Goal: Task Accomplishment & Management: Manage account settings

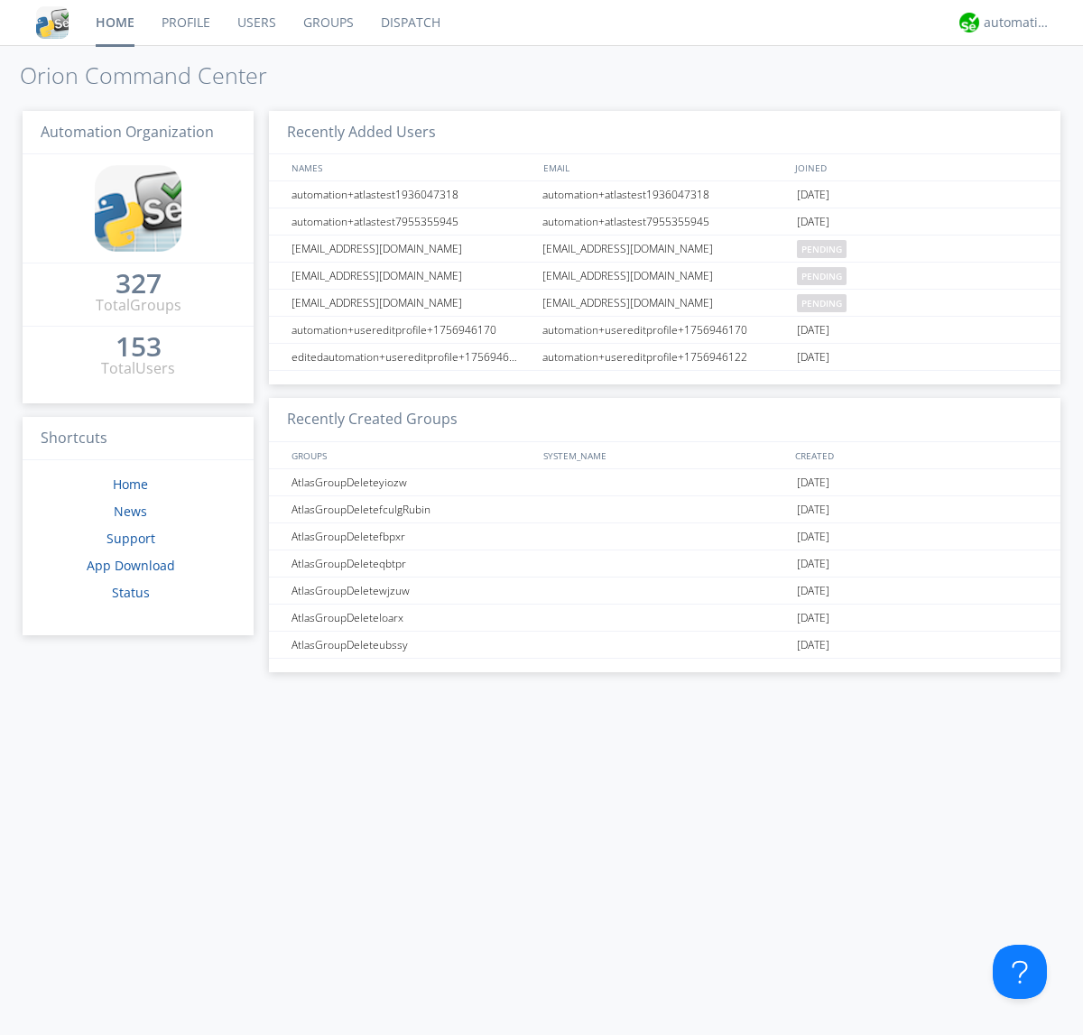
click at [327, 23] on link "Groups" at bounding box center [329, 22] width 78 height 45
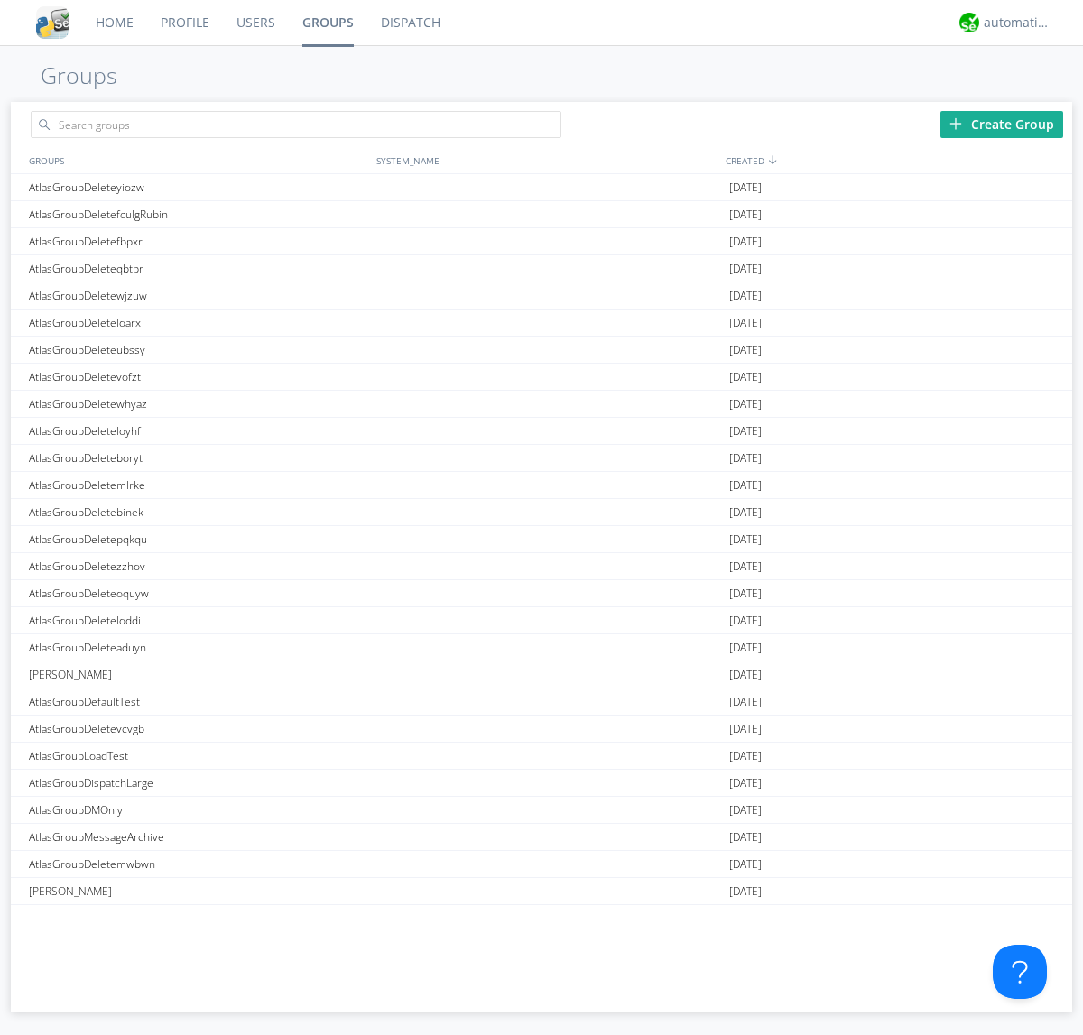
click at [1001, 124] on div "Create Group" at bounding box center [1001, 124] width 123 height 27
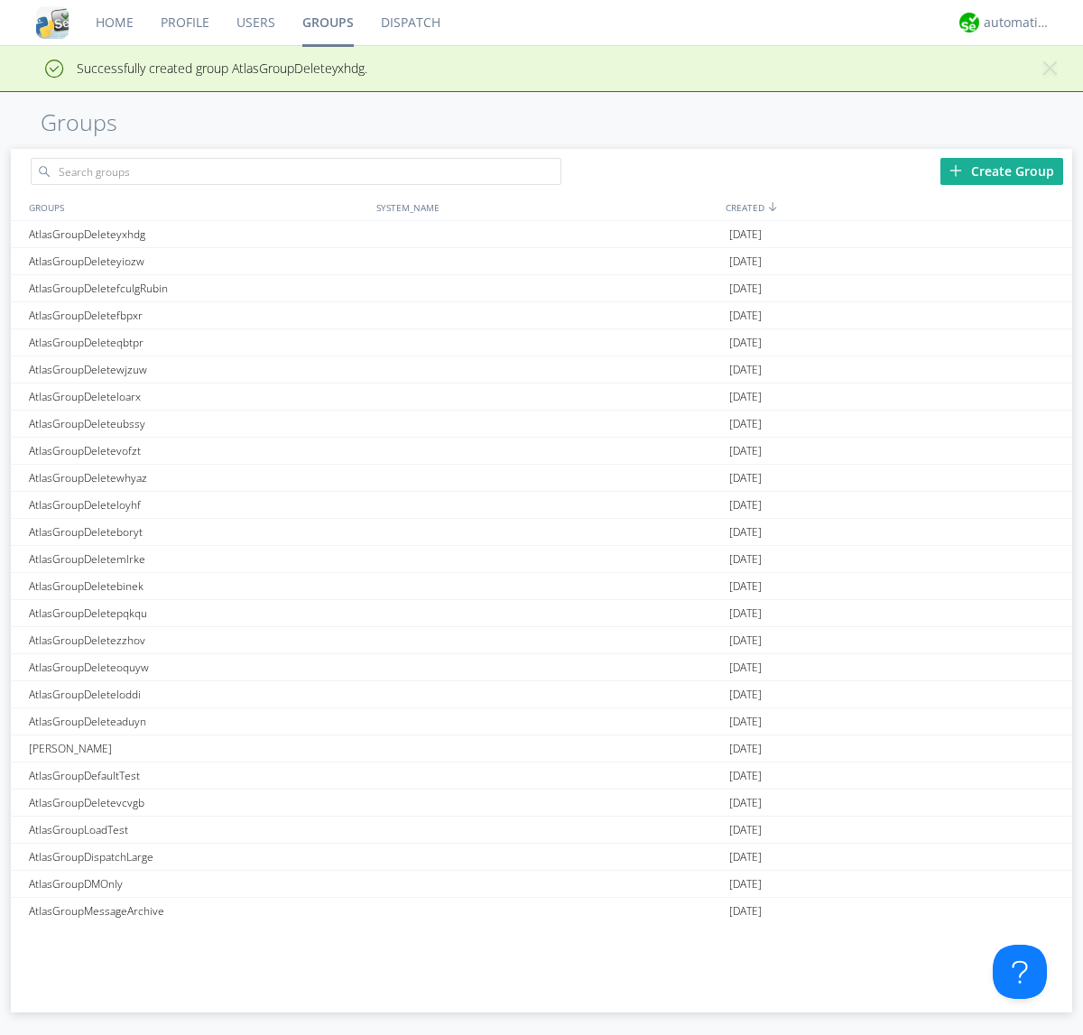
click at [327, 23] on link "Groups" at bounding box center [328, 22] width 78 height 45
type input "AtlasGroupDeleteyxhdg"
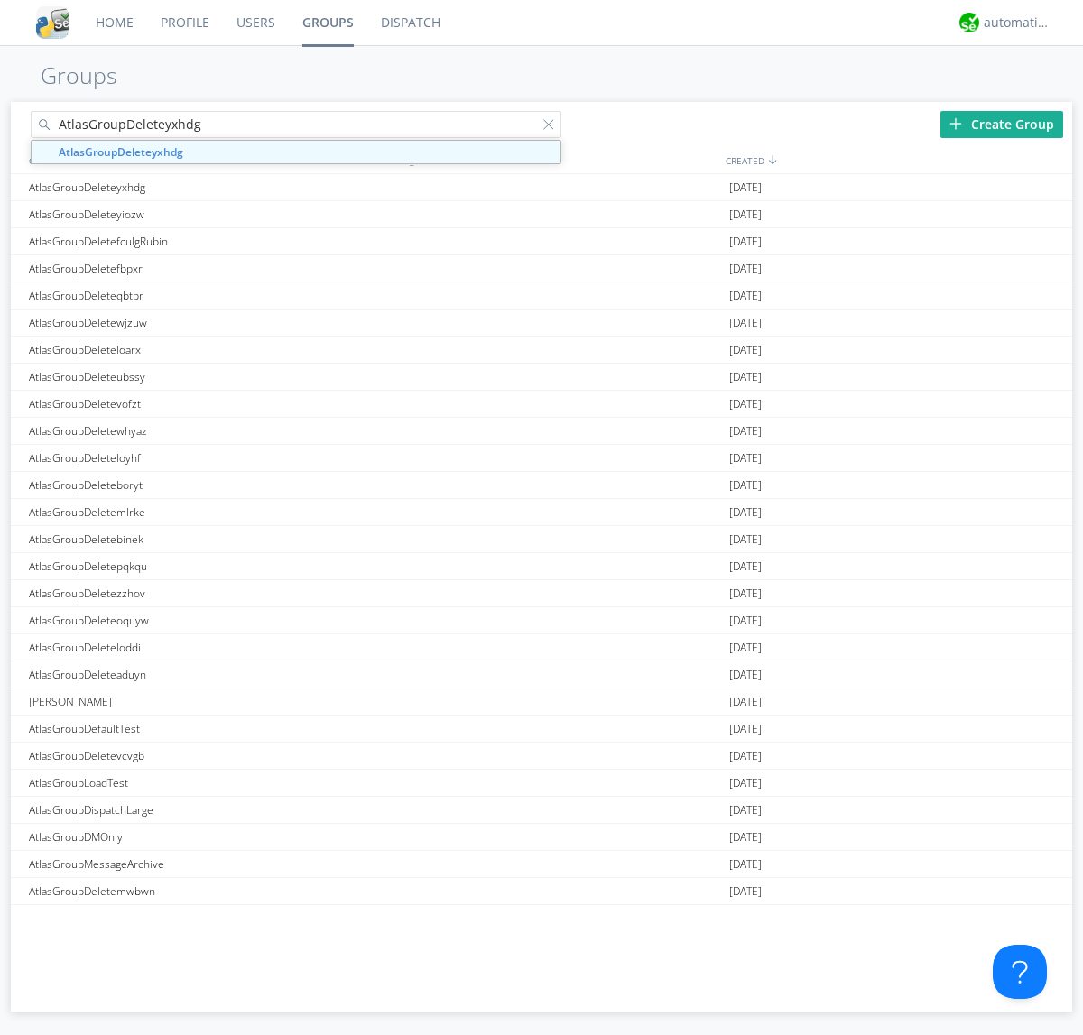
click at [254, 23] on link "Users" at bounding box center [256, 22] width 66 height 45
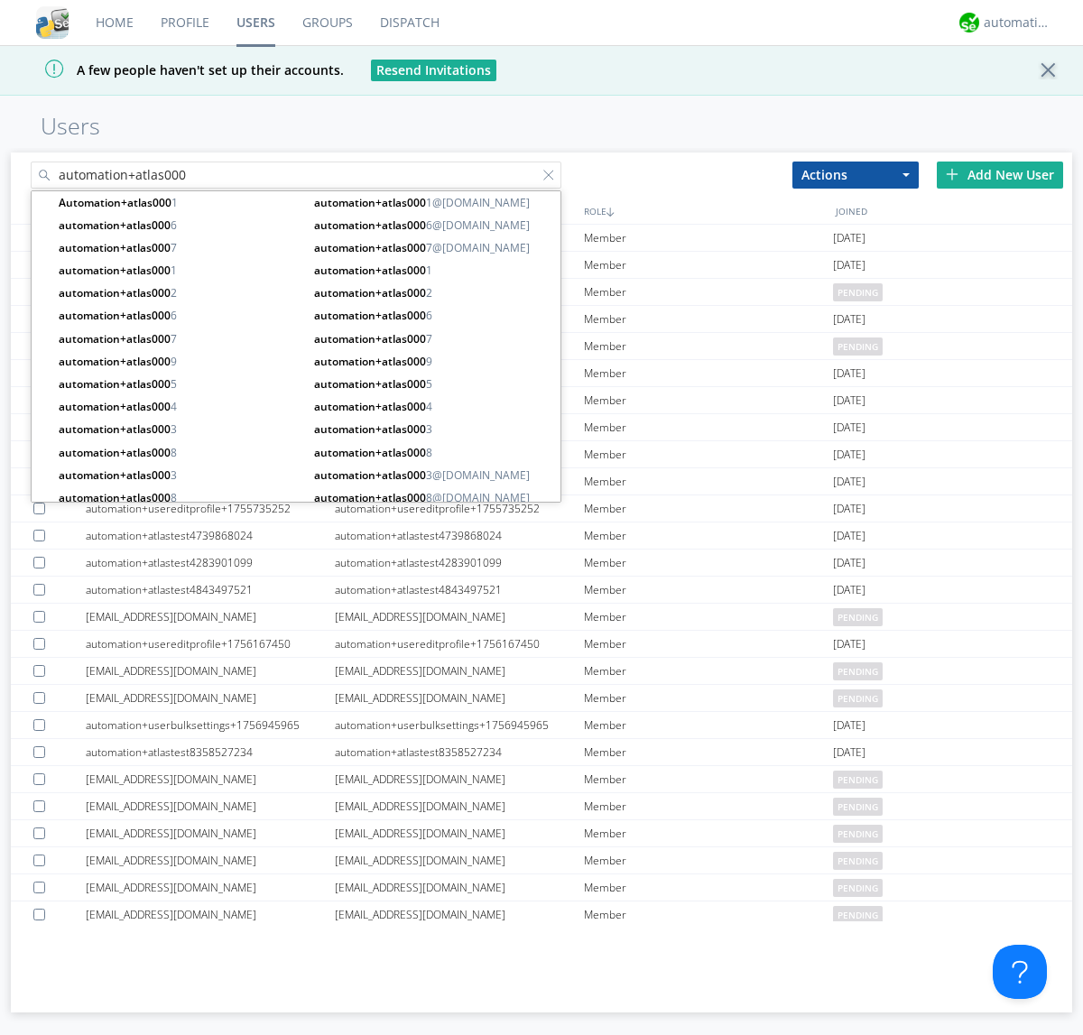
type input "automation+atlas000"
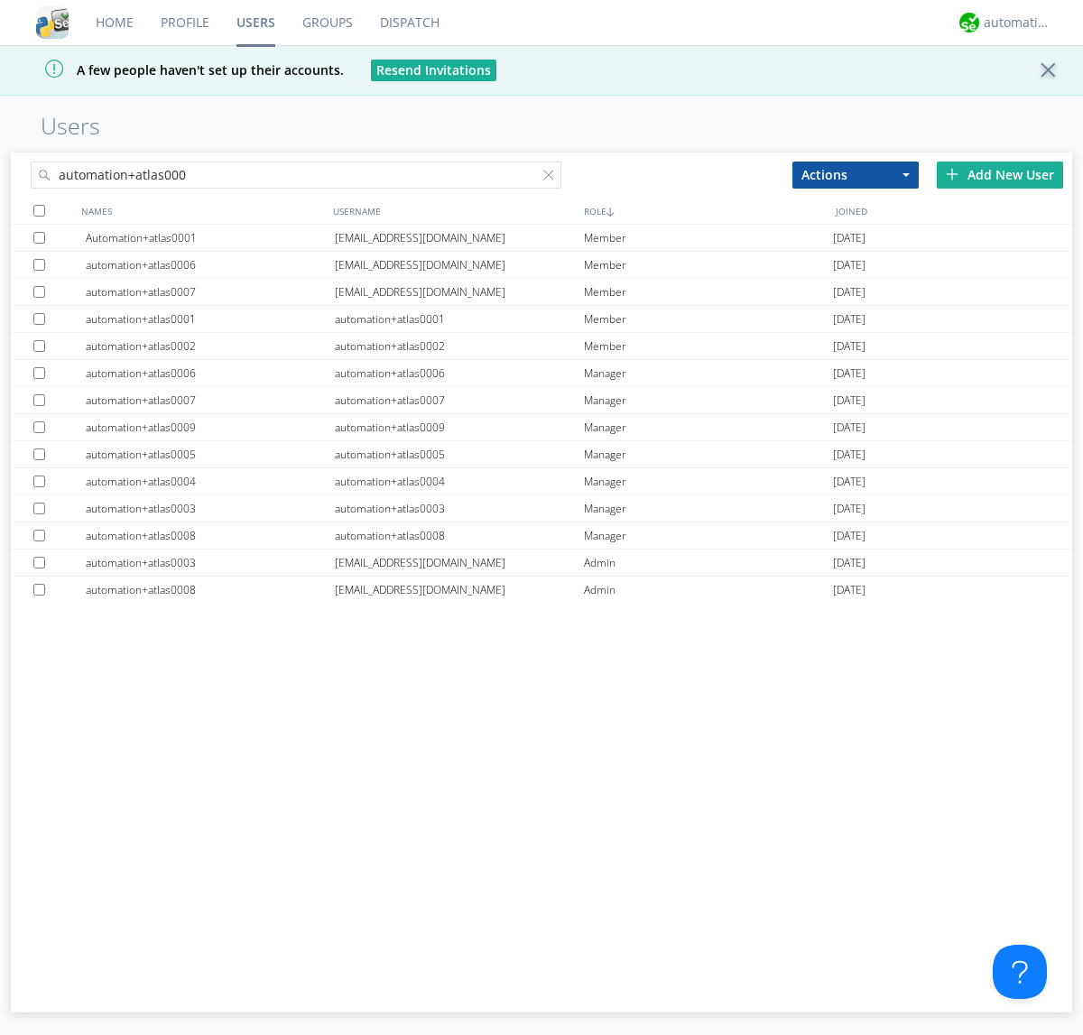
click at [39, 210] on div at bounding box center [39, 211] width 12 height 12
click at [855, 174] on button "Actions" at bounding box center [855, 174] width 126 height 27
click at [0, 0] on link "Add to Group" at bounding box center [0, 0] width 0 height 0
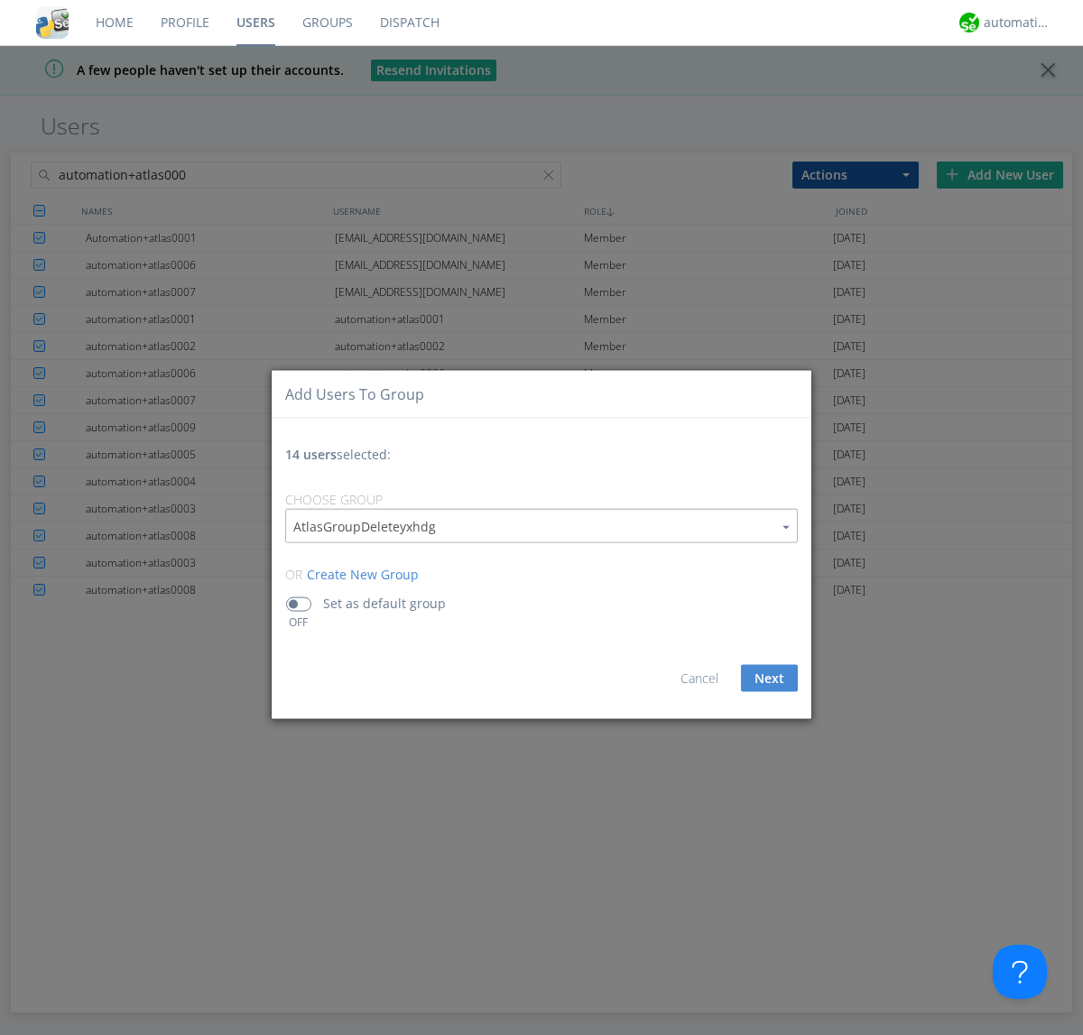
click at [327, 23] on link "Groups" at bounding box center [328, 22] width 78 height 45
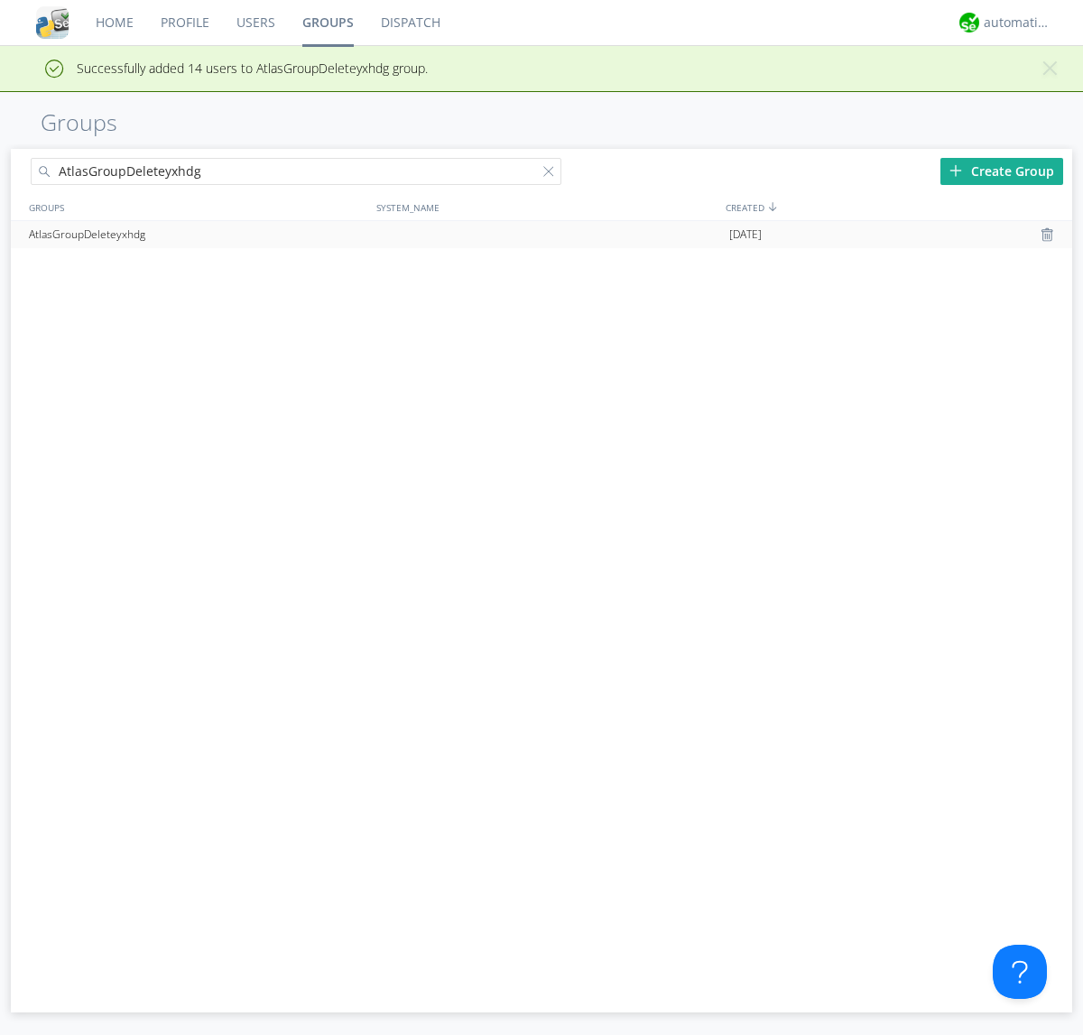
type input "AtlasGroupDeleteyxhdg"
click at [1048, 235] on div at bounding box center [1049, 234] width 18 height 14
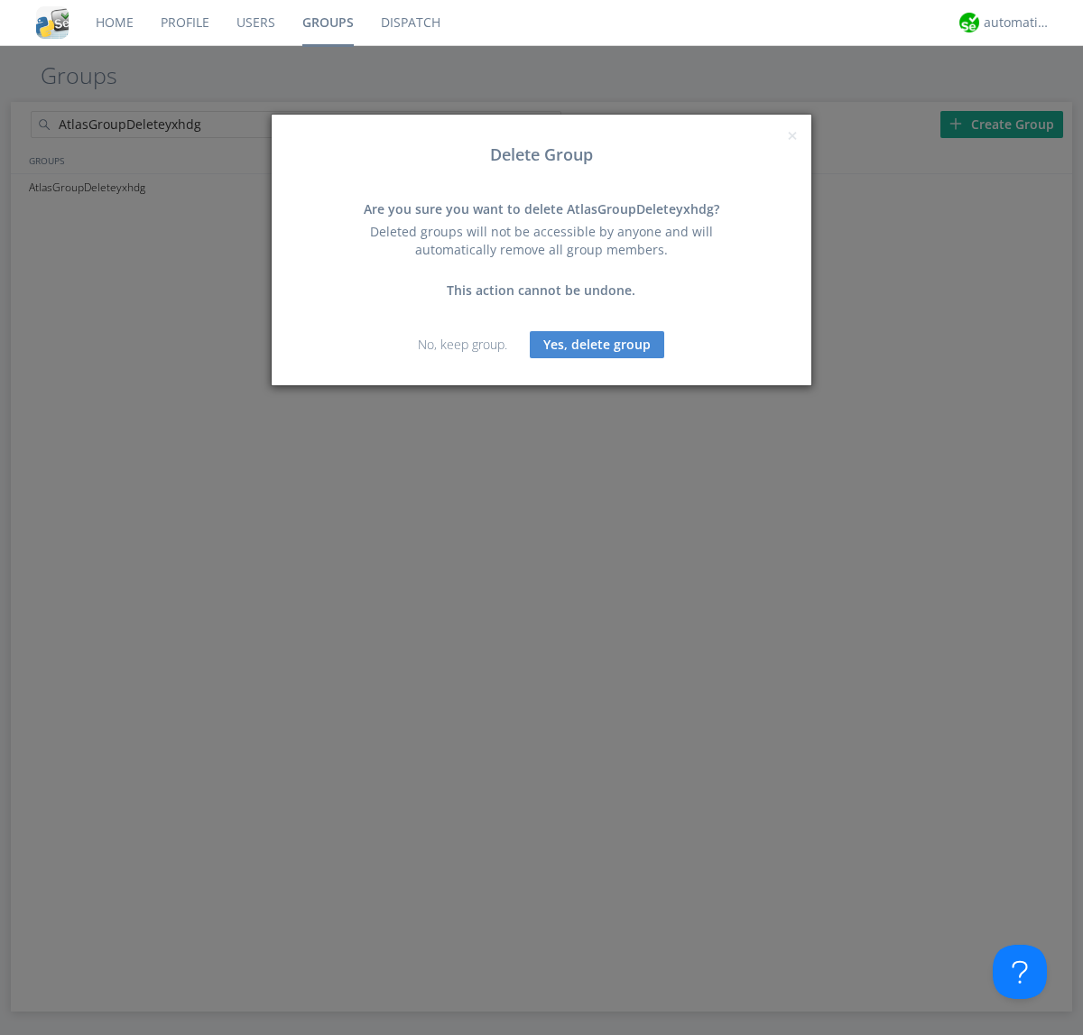
click at [597, 344] on button "Yes, delete group" at bounding box center [597, 344] width 134 height 27
